Goal: Go to known website: Go to known website

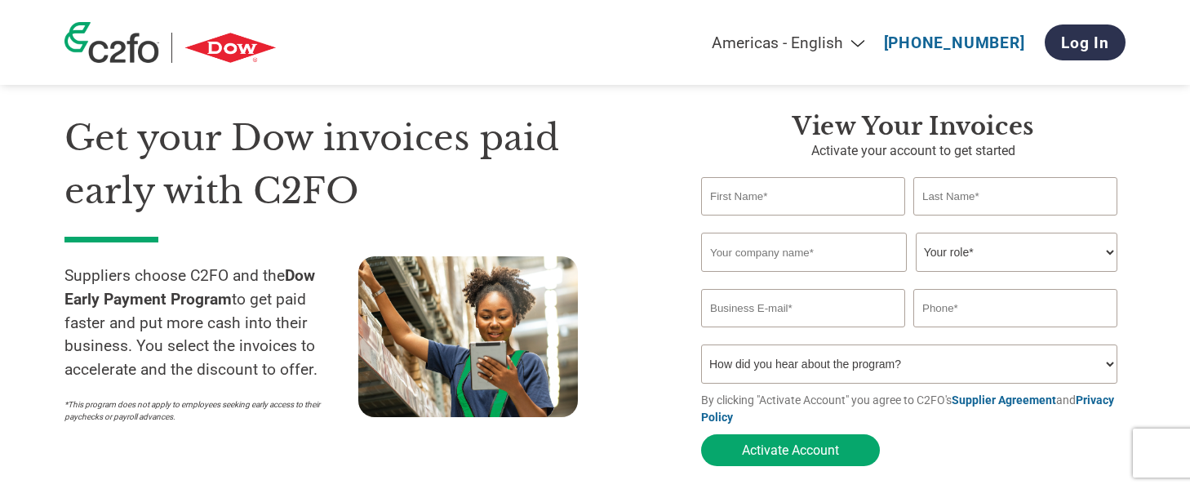
scroll to position [38, 0]
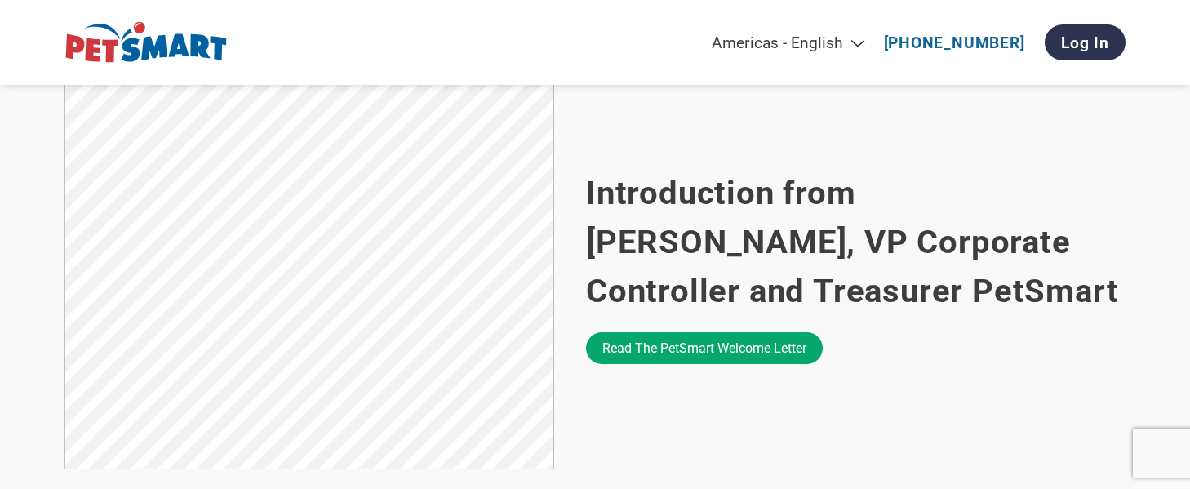
scroll to position [1042, 0]
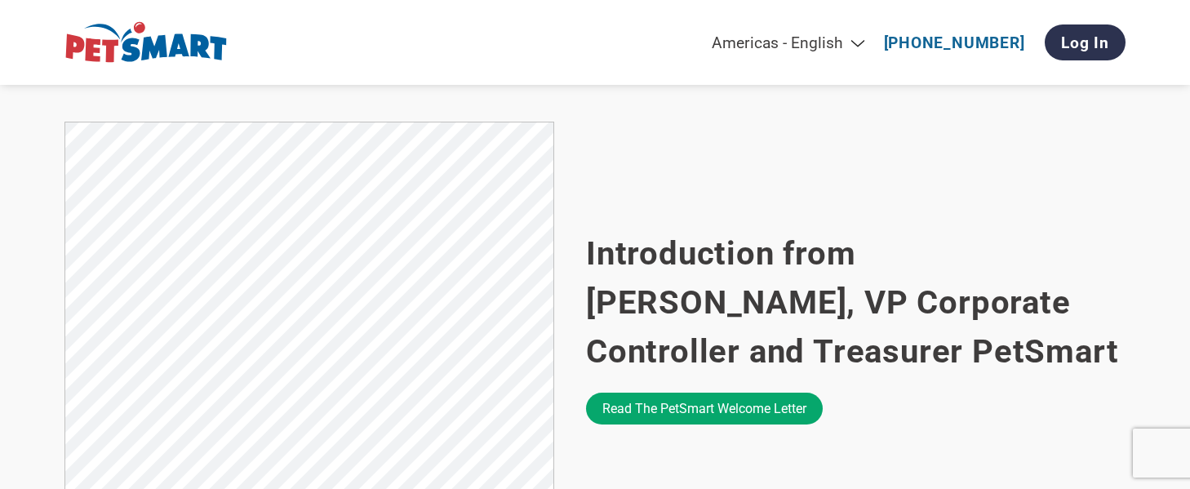
scroll to position [977, 0]
